Goal: Information Seeking & Learning: Learn about a topic

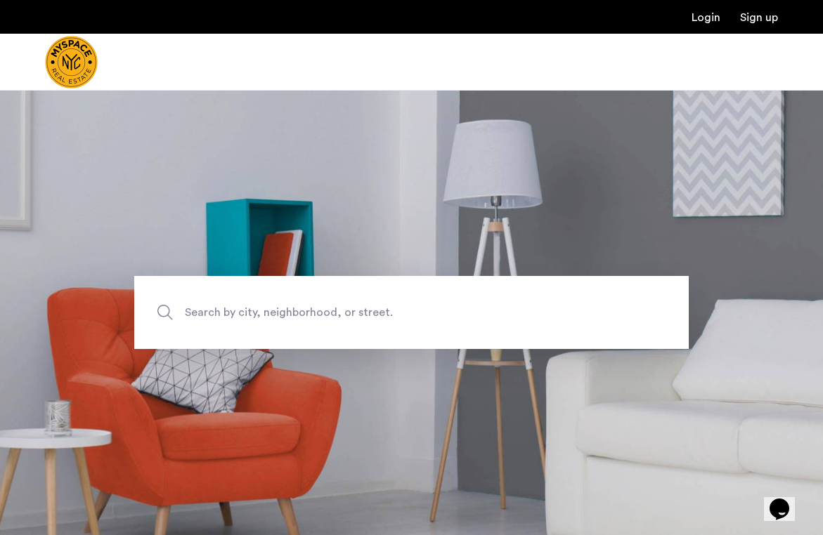
click at [221, 305] on span "Search by city, neighborhood, or street." at bounding box center [379, 312] width 388 height 19
click at [221, 305] on input "Search by city, neighborhood, or street." at bounding box center [411, 312] width 554 height 73
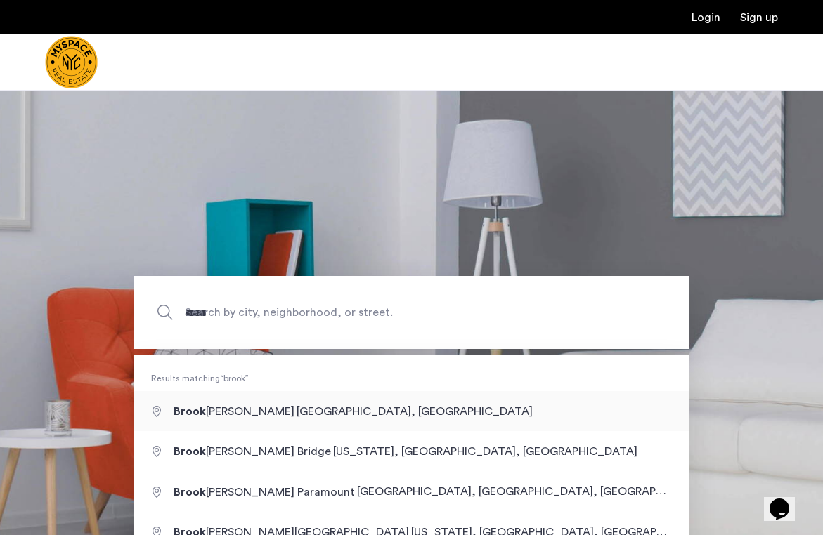
type input "**********"
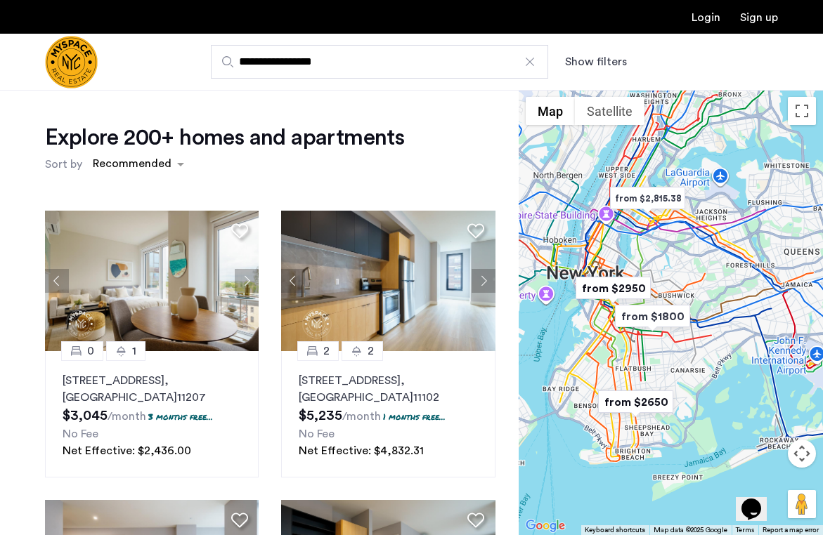
scroll to position [1, 0]
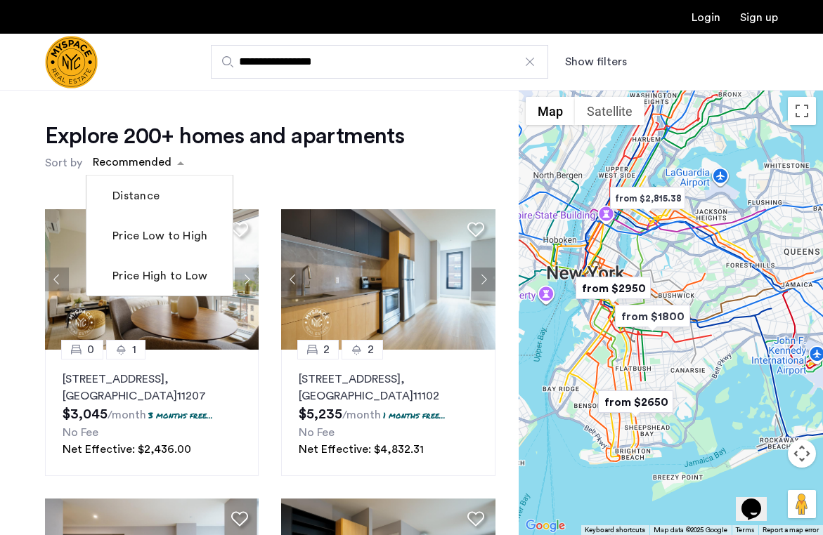
click at [181, 155] on span "sort-apartment" at bounding box center [183, 163] width 18 height 17
click at [249, 122] on h1 "Explore 200+ homes and apartments" at bounding box center [224, 136] width 359 height 28
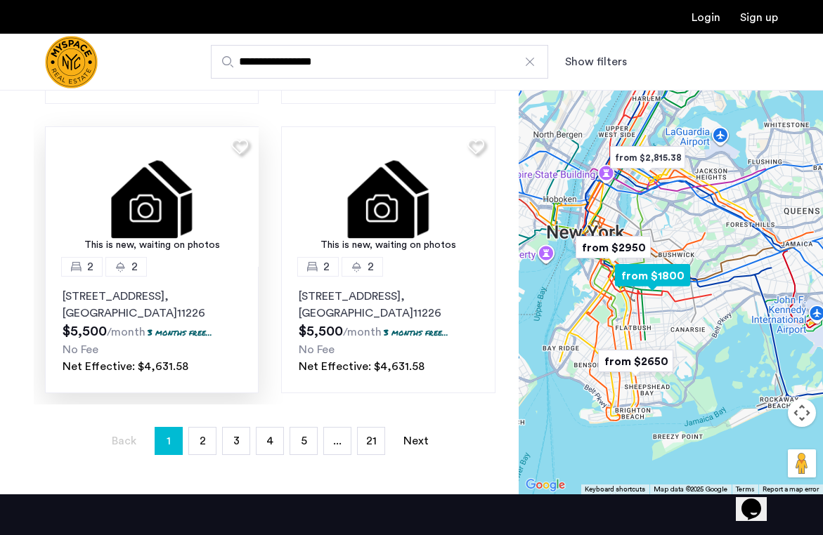
scroll to position [435, 0]
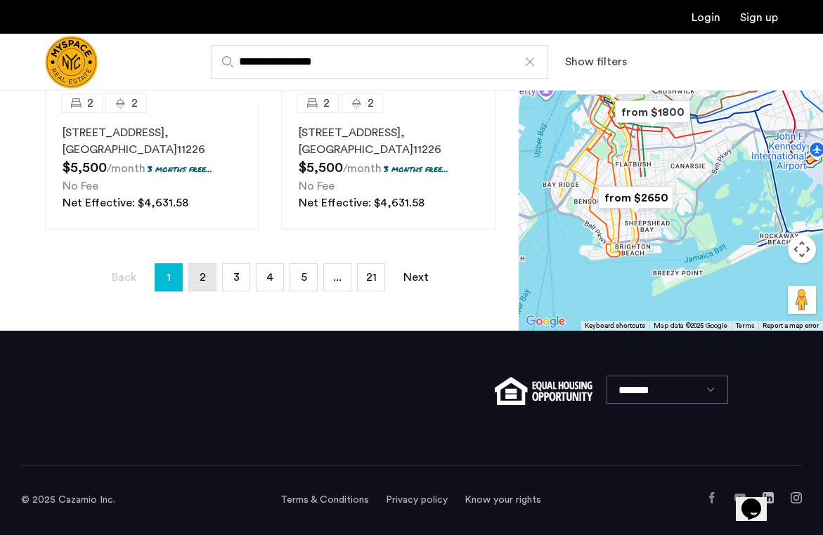
click at [205, 278] on span "2" at bounding box center [203, 277] width 6 height 11
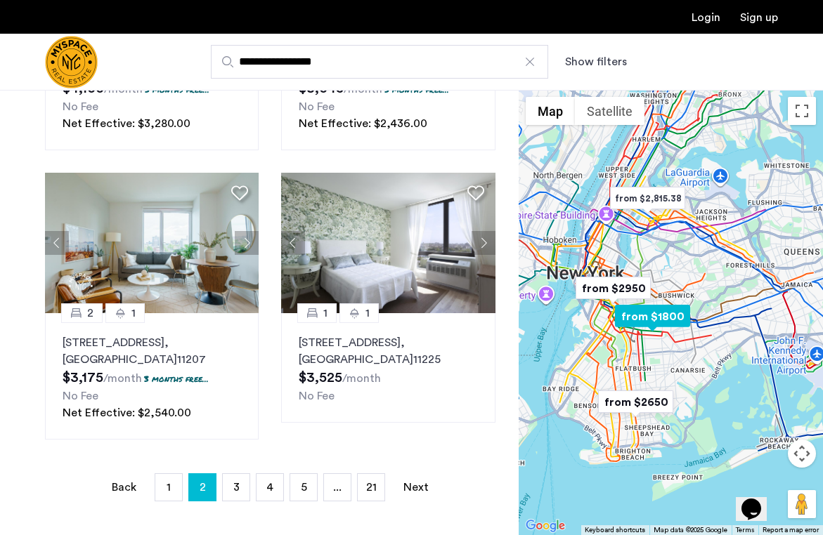
scroll to position [228, 0]
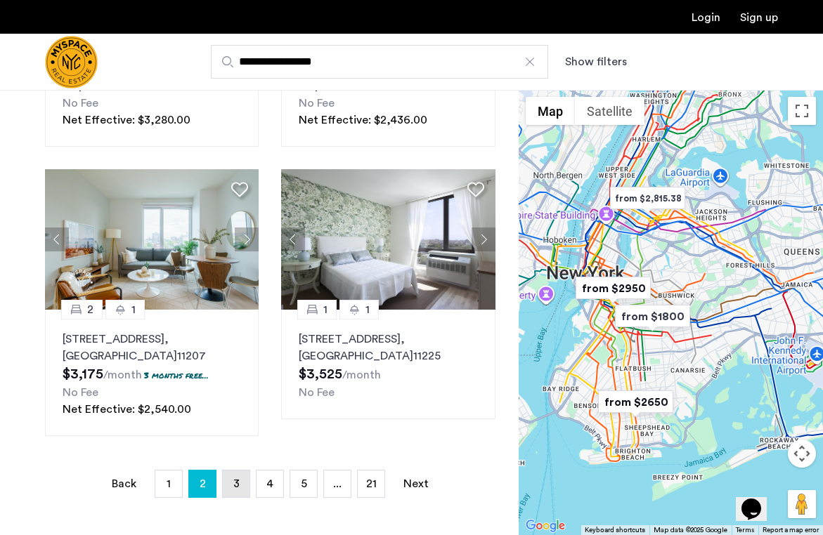
click at [233, 482] on span "3" at bounding box center [236, 483] width 6 height 11
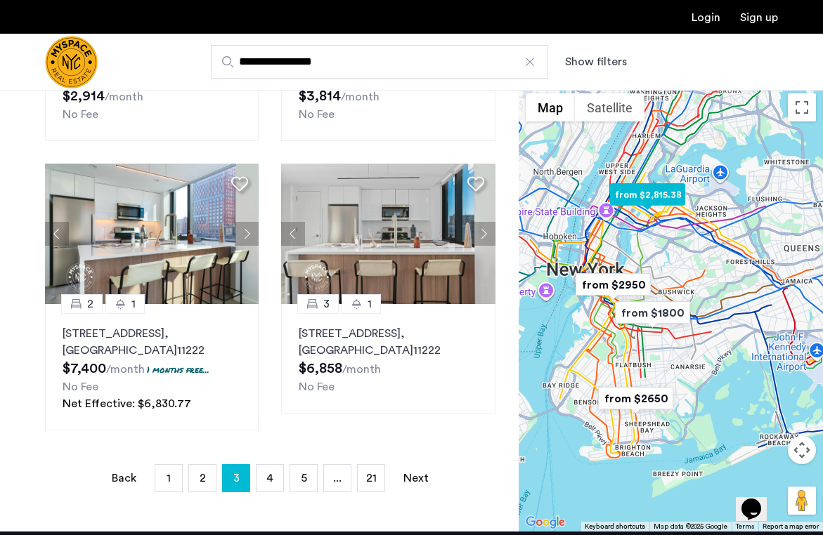
scroll to position [235, 0]
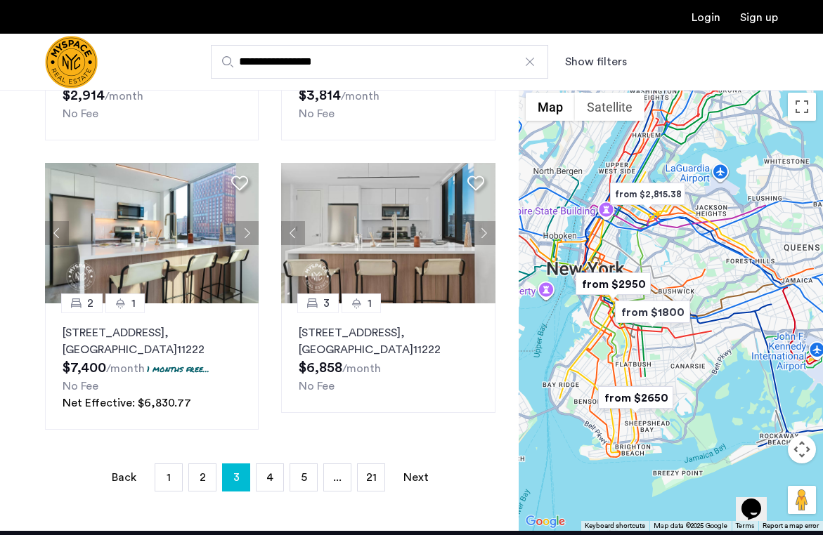
click at [257, 460] on div "Explore 200+ homes and apartments Sort by Recommended 0 1 626 Flatbush Ave, Uni…" at bounding box center [259, 193] width 518 height 676
click at [265, 469] on link "page 4" at bounding box center [269, 477] width 27 height 27
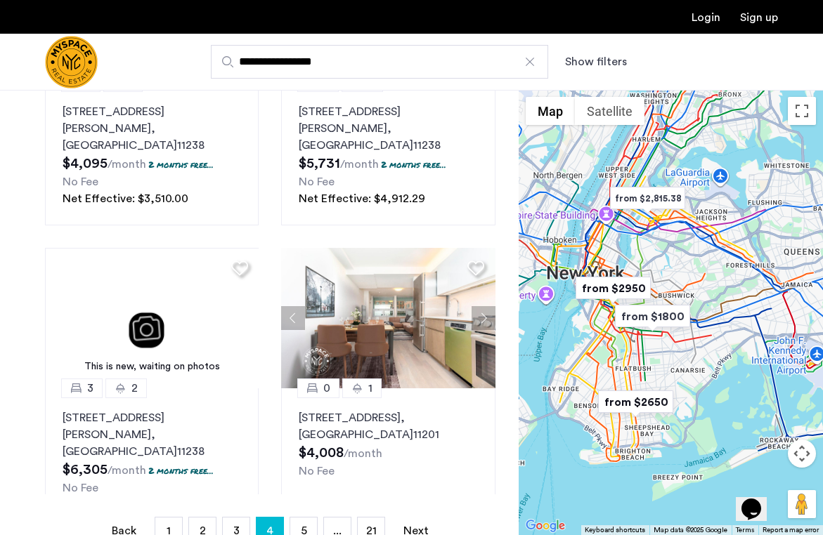
scroll to position [183, 0]
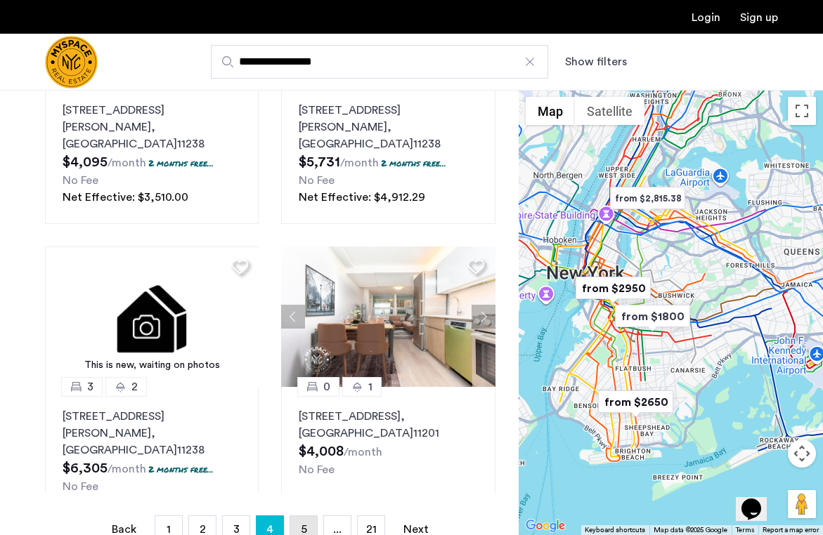
click at [299, 522] on link "page 5" at bounding box center [303, 529] width 27 height 27
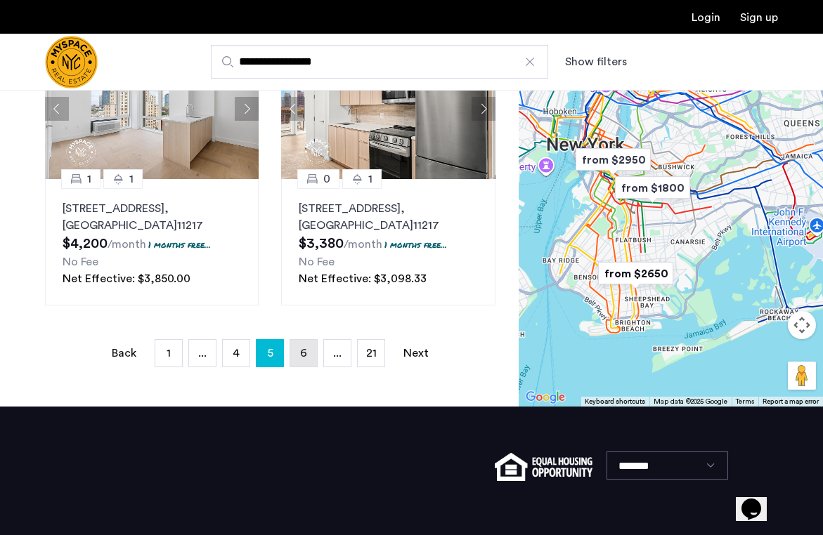
click at [308, 346] on link "page 6" at bounding box center [303, 353] width 27 height 27
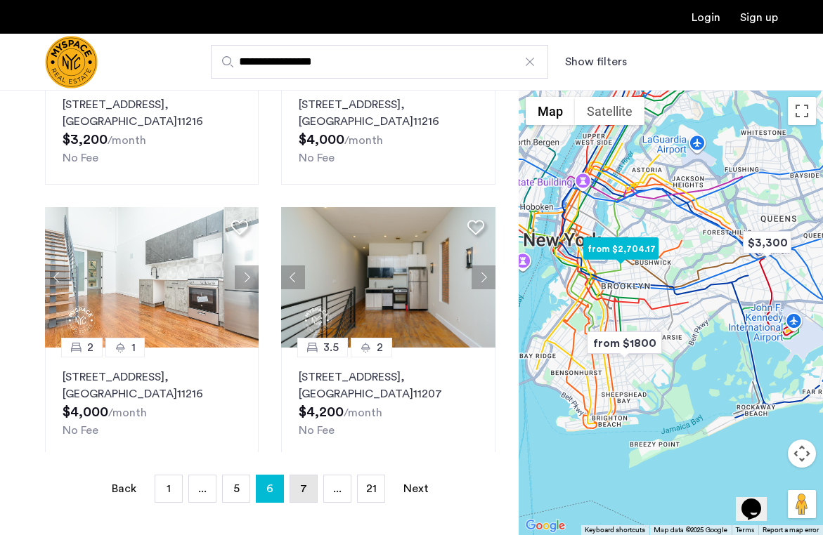
scroll to position [233, 0]
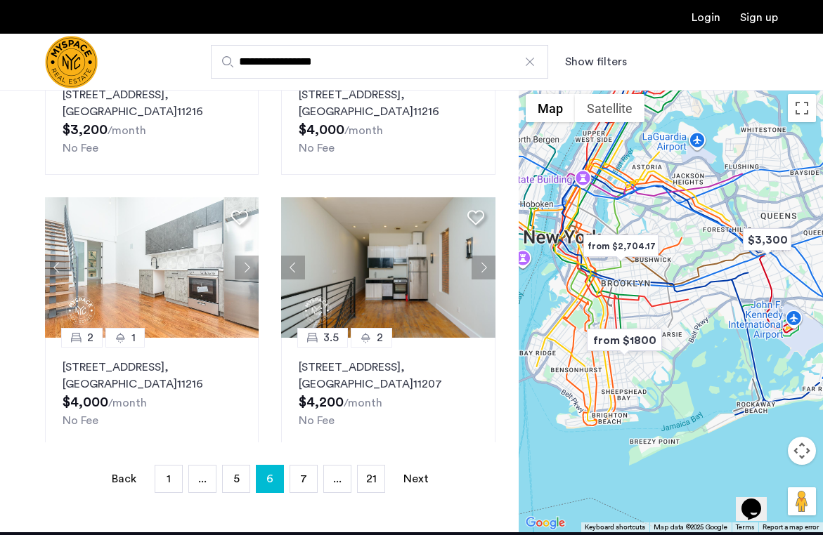
click at [296, 495] on div "Explore 200+ homes and apartments Sort by Recommended This is new, waiting on p…" at bounding box center [259, 195] width 518 height 676
click at [300, 476] on link "page 7" at bounding box center [303, 479] width 27 height 27
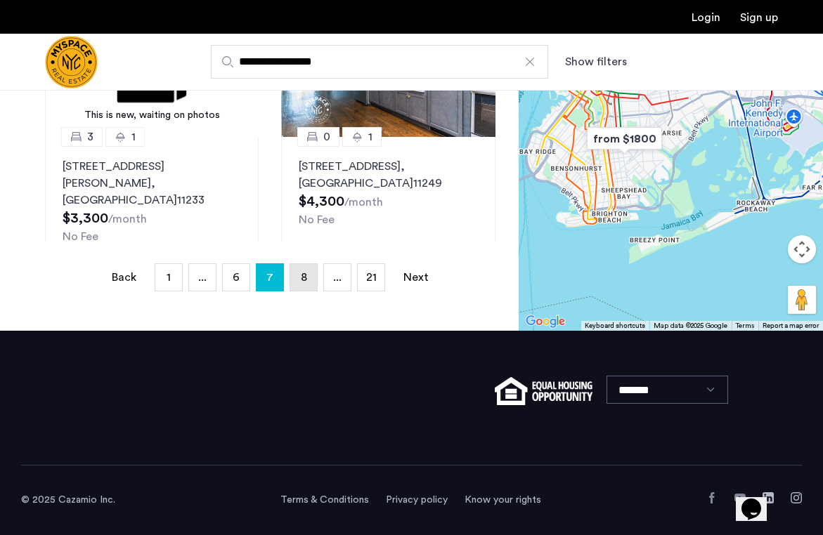
click at [295, 280] on link "page 8" at bounding box center [303, 277] width 27 height 27
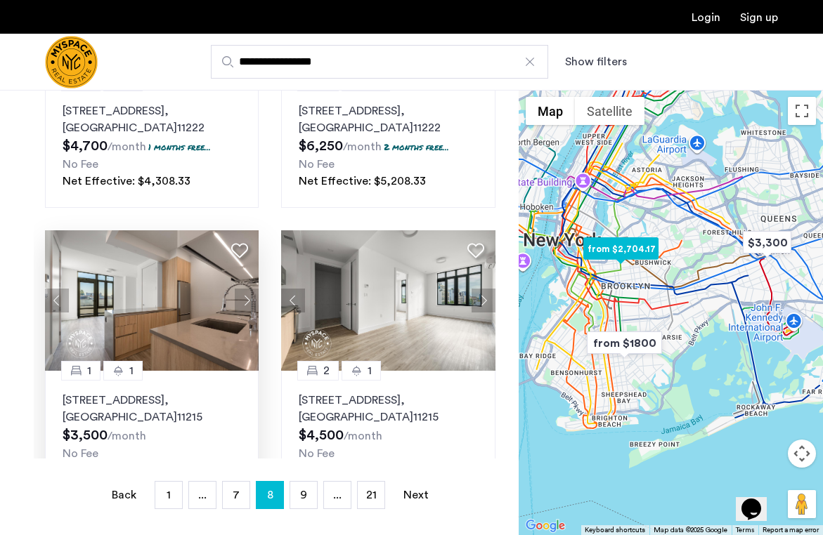
click at [172, 392] on p "584 4th Avenue, Unit 204, Brooklyn , NY 11215" at bounding box center [152, 409] width 178 height 34
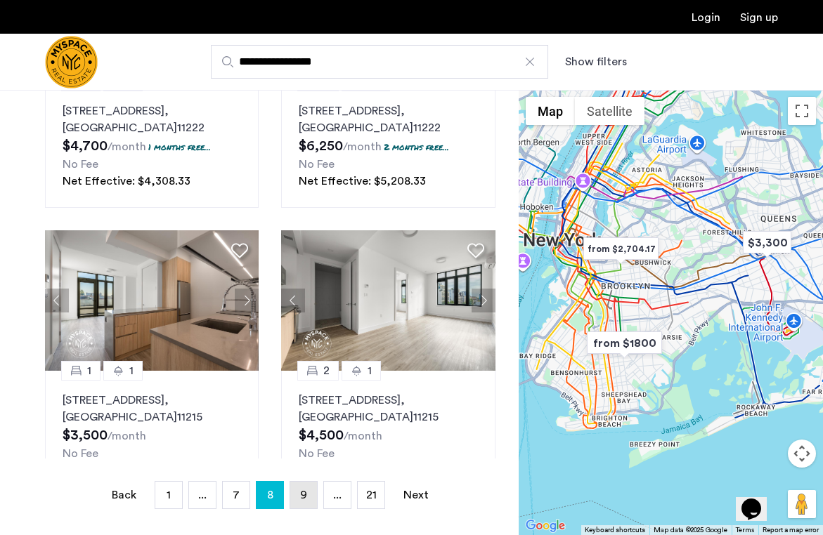
click at [303, 490] on span "9" at bounding box center [303, 495] width 7 height 11
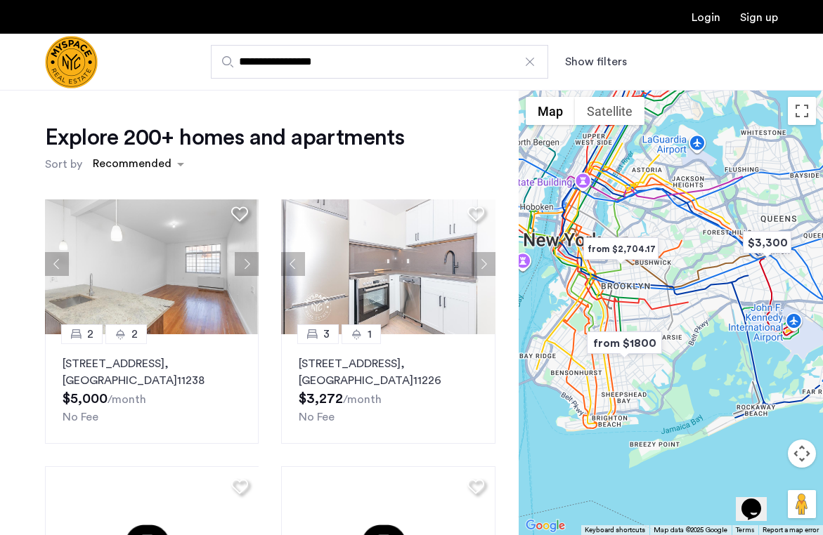
scroll to position [1168, 0]
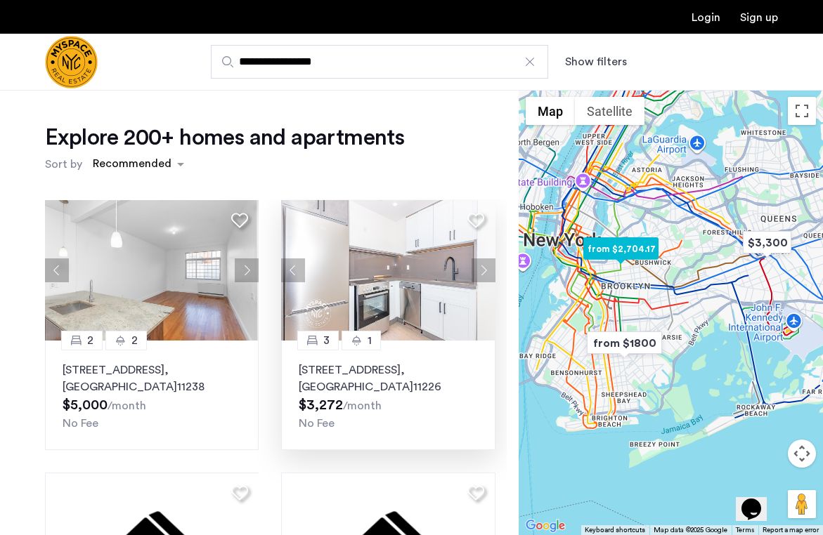
click at [483, 268] on button "Next apartment" at bounding box center [483, 271] width 24 height 24
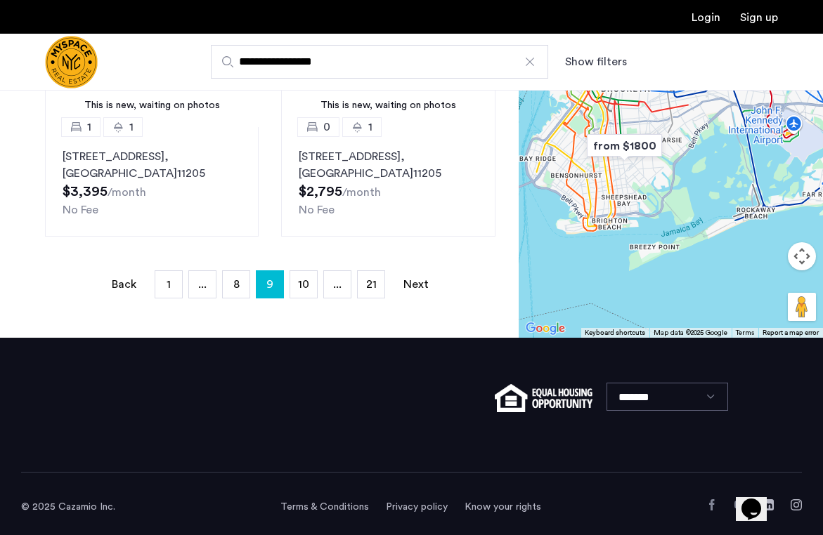
scroll to position [421, 0]
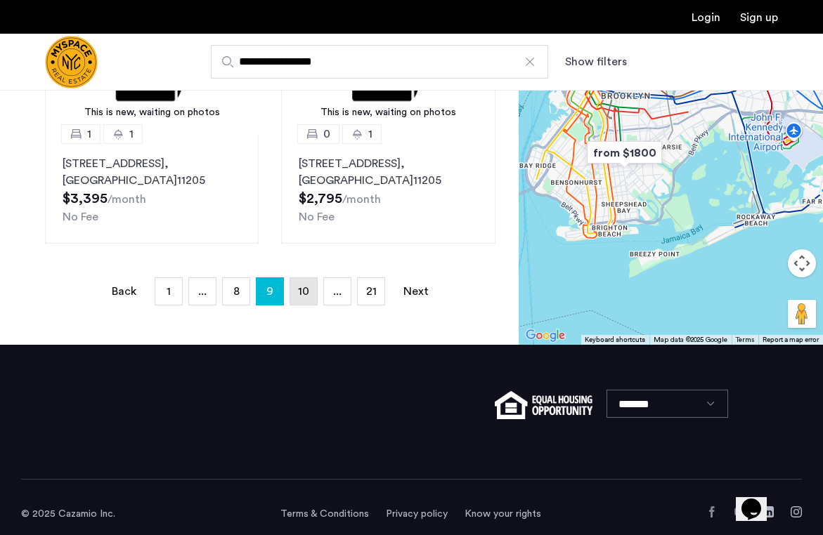
click at [299, 292] on span "10" at bounding box center [303, 291] width 11 height 11
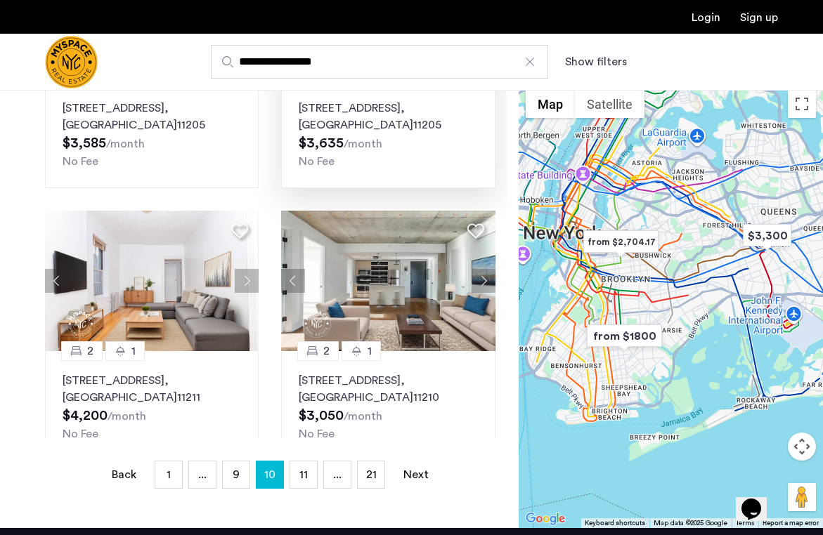
scroll to position [235, 0]
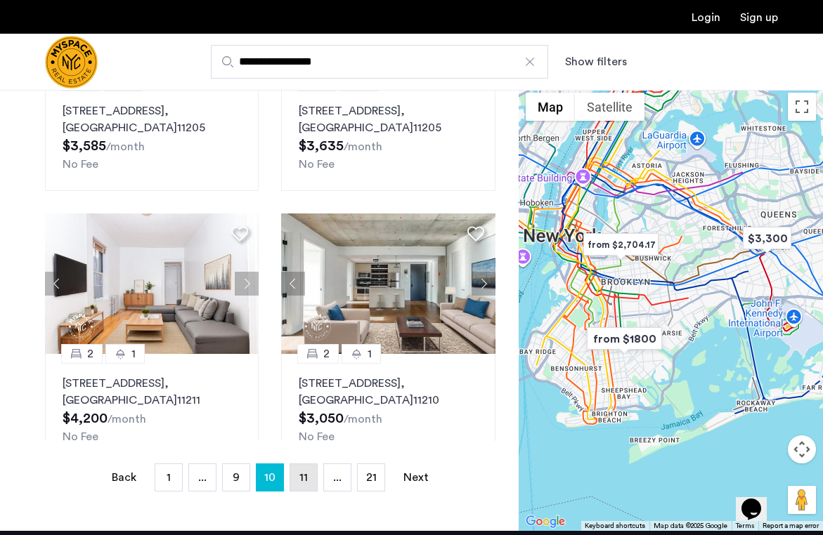
click at [301, 477] on span "11" at bounding box center [303, 477] width 8 height 11
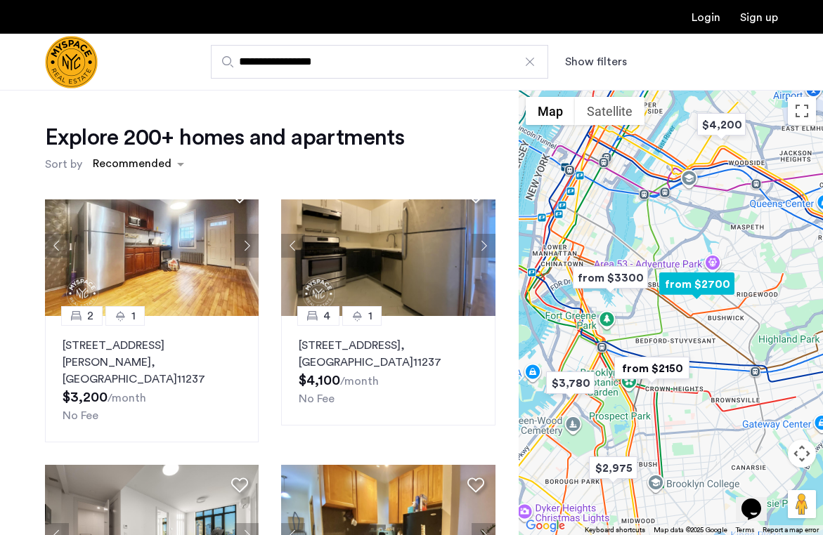
scroll to position [1194, 0]
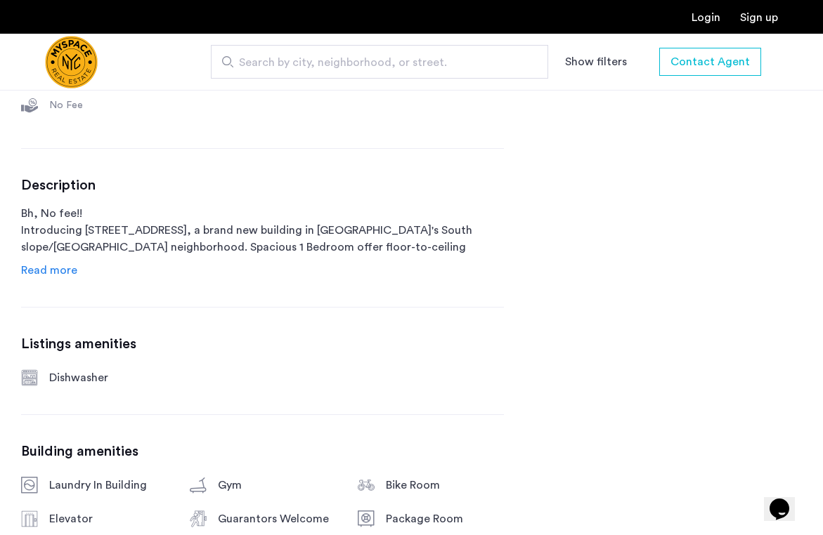
scroll to position [632, 0]
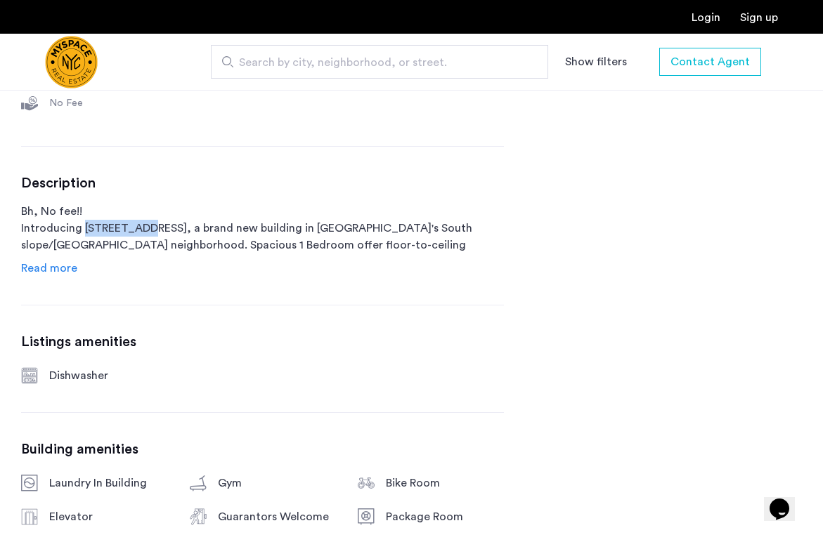
drag, startPoint x: 84, startPoint y: 227, endPoint x: 139, endPoint y: 226, distance: 55.5
click at [139, 226] on p "Bh, No fee!! Introducing [STREET_ADDRESS], a brand new building in [GEOGRAPHIC_…" at bounding box center [262, 228] width 483 height 51
copy p "[GEOGRAPHIC_DATA]"
